Goal: Information Seeking & Learning: Learn about a topic

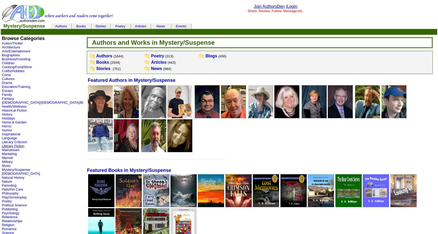
click at [15, 146] on link "Literary Fiction" at bounding box center [13, 146] width 22 height 4
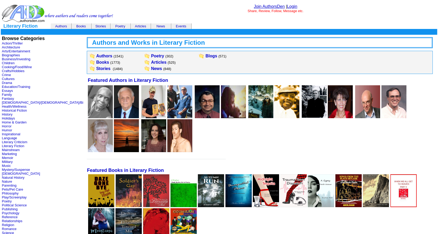
click at [88, 189] on img at bounding box center [101, 190] width 26 height 33
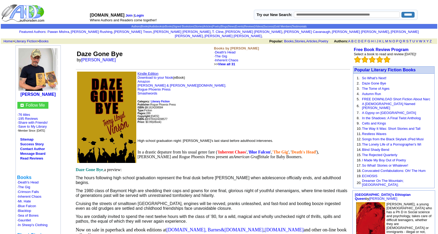
click at [150, 72] on link "Kindle Edition" at bounding box center [148, 74] width 21 height 4
